Goal: Book appointment/travel/reservation

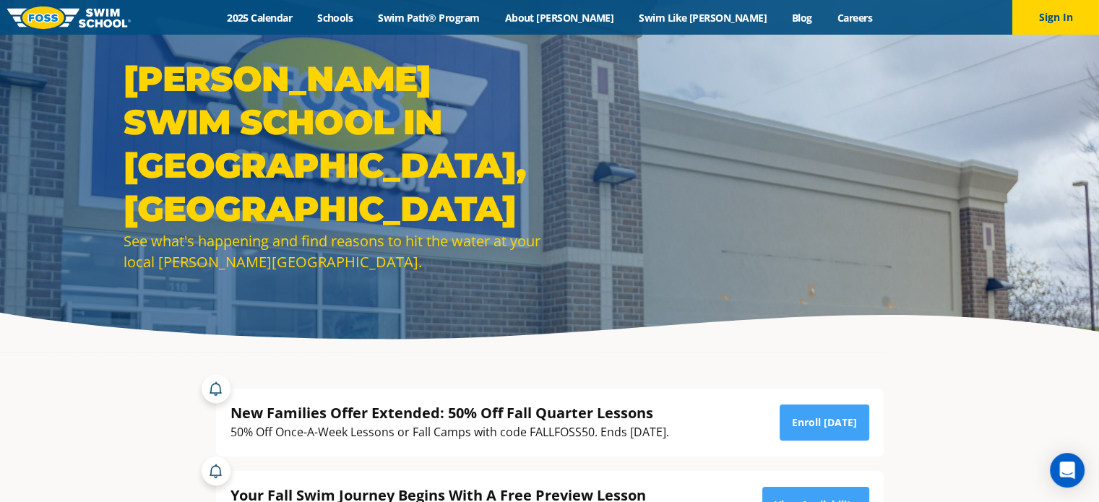
click at [703, 326] on div at bounding box center [549, 176] width 1099 height 352
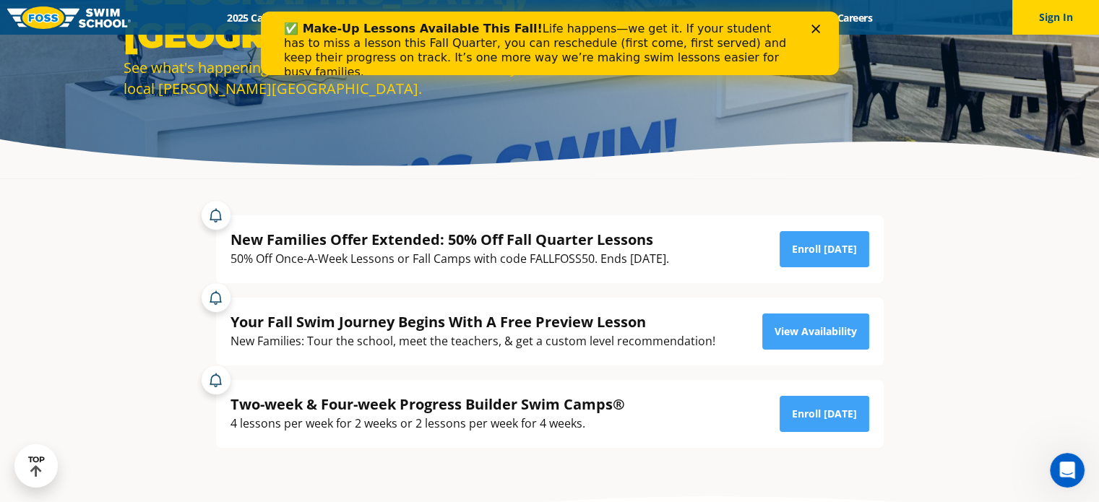
scroll to position [202, 0]
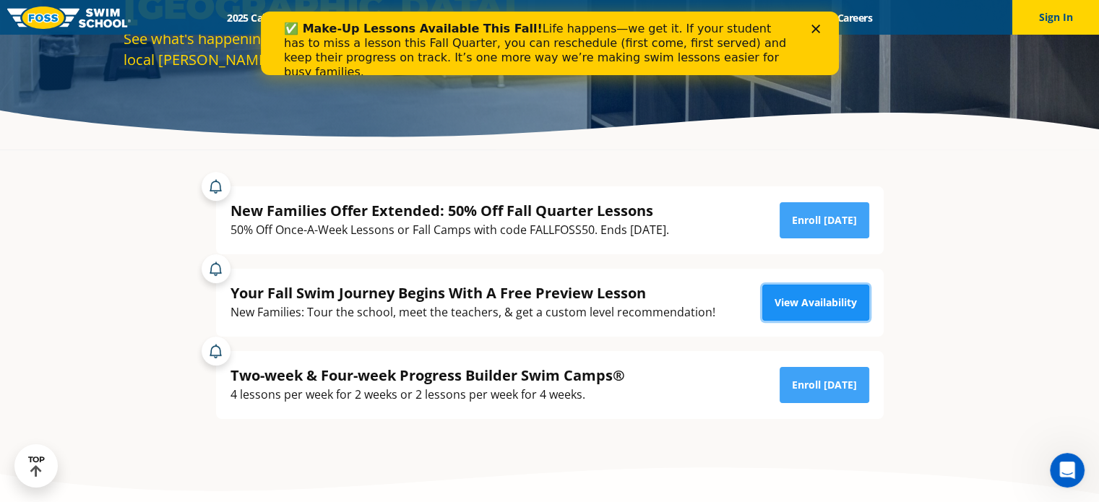
click at [804, 294] on link "View Availability" at bounding box center [816, 303] width 107 height 36
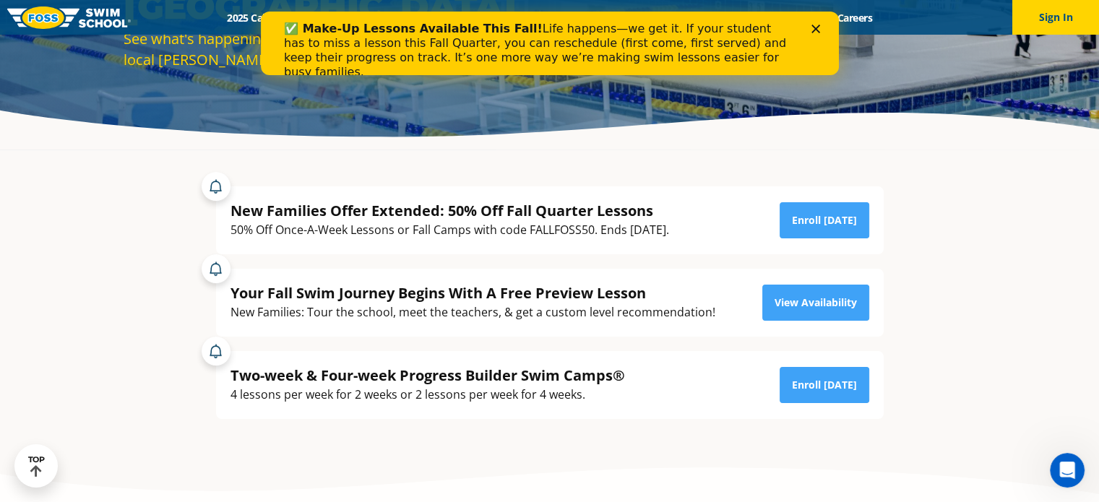
click at [817, 30] on icon "Close" at bounding box center [815, 29] width 9 height 9
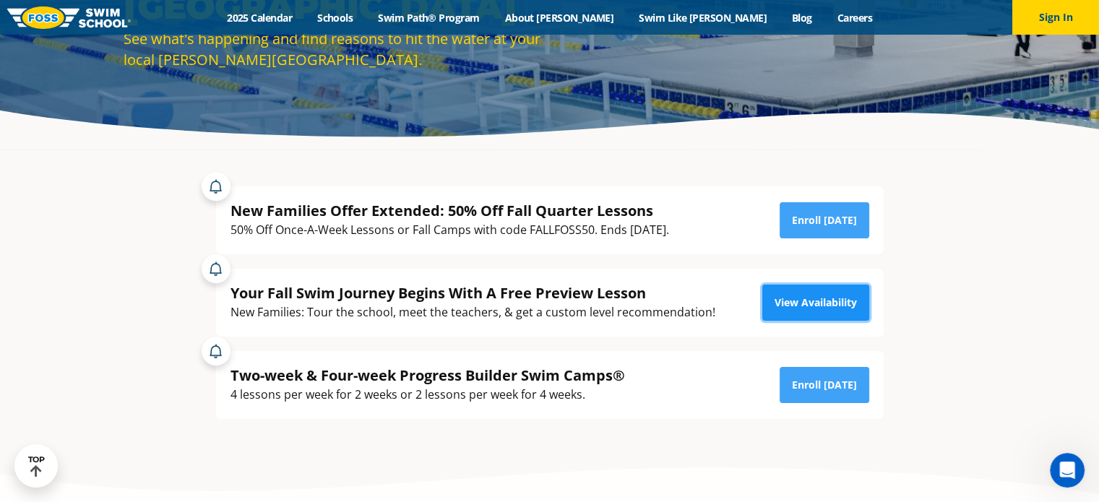
click at [821, 297] on link "View Availability" at bounding box center [816, 303] width 107 height 36
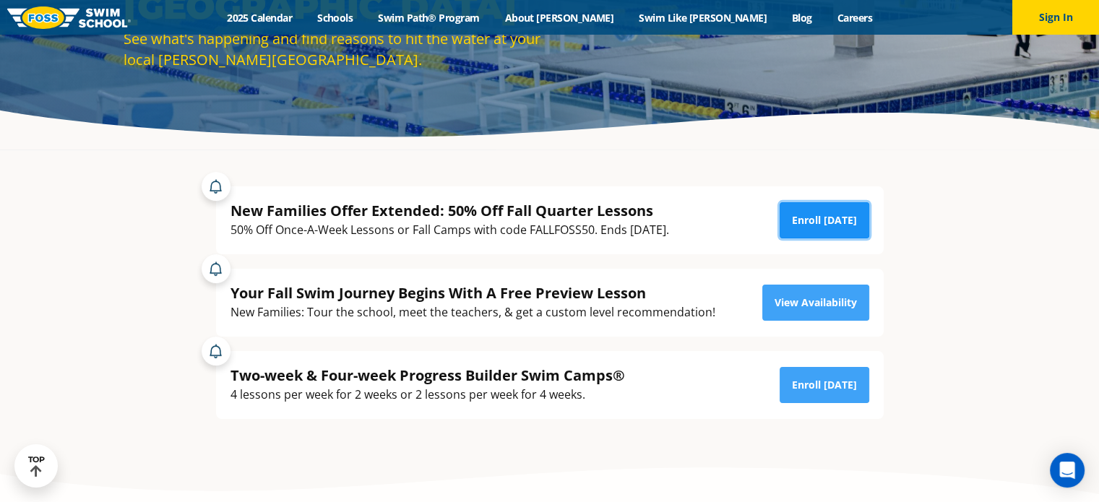
drag, startPoint x: 0, startPoint y: 0, endPoint x: 821, endPoint y: 222, distance: 850.5
click at [821, 222] on link "Enroll [DATE]" at bounding box center [825, 220] width 90 height 36
